Goal: Check status

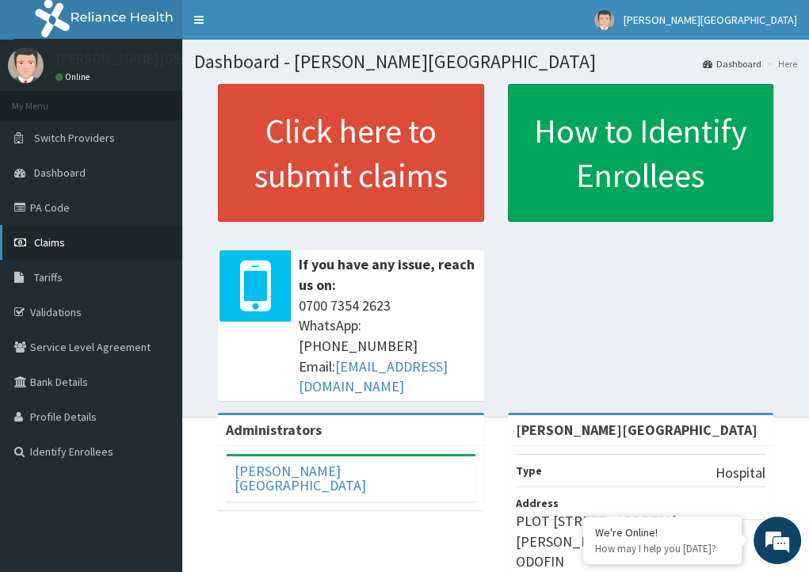
click at [98, 246] on link "Claims" at bounding box center [91, 242] width 182 height 35
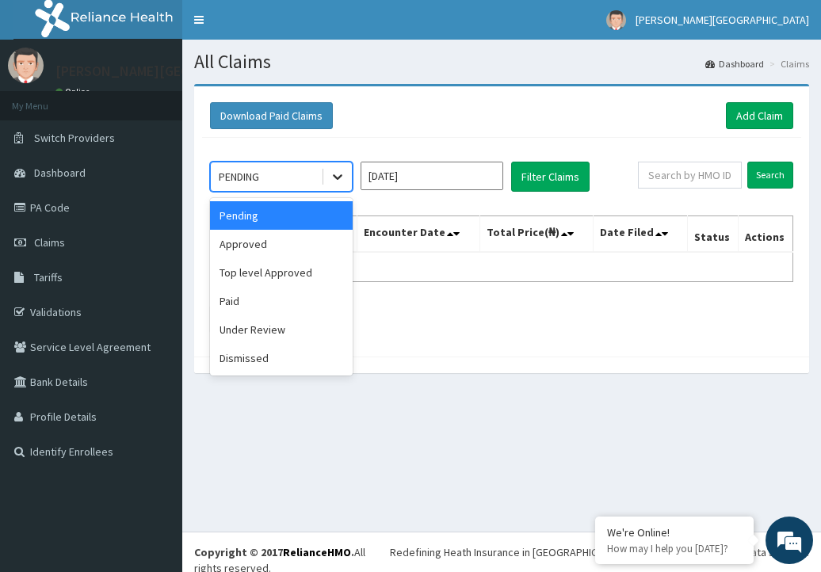
click at [339, 176] on icon at bounding box center [338, 178] width 10 height 6
click at [307, 240] on div "Approved" at bounding box center [281, 244] width 143 height 29
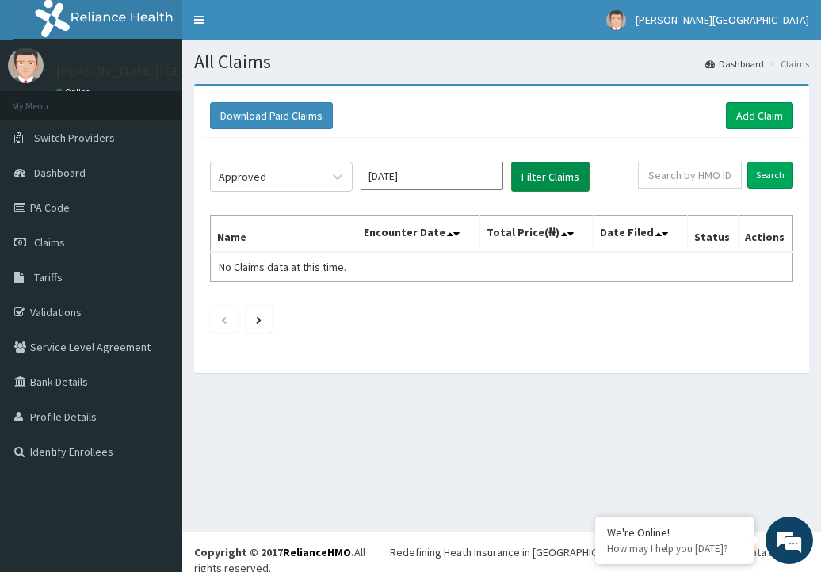
click at [529, 185] on button "Filter Claims" at bounding box center [550, 177] width 78 height 30
